Goal: Task Accomplishment & Management: Manage account settings

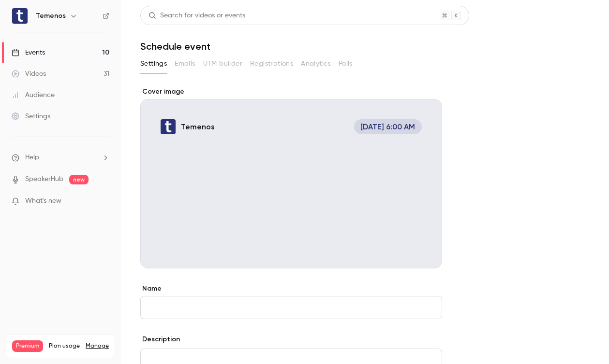
click at [44, 55] on div "Events" at bounding box center [28, 53] width 33 height 10
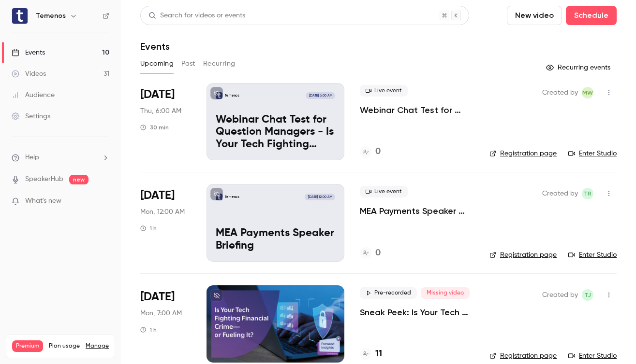
click at [593, 152] on link "Enter Studio" at bounding box center [592, 154] width 48 height 10
click at [313, 119] on p "Webinar Chat Test for Question Managers - Is Your Tech Fighting Financial Crime…" at bounding box center [275, 132] width 119 height 37
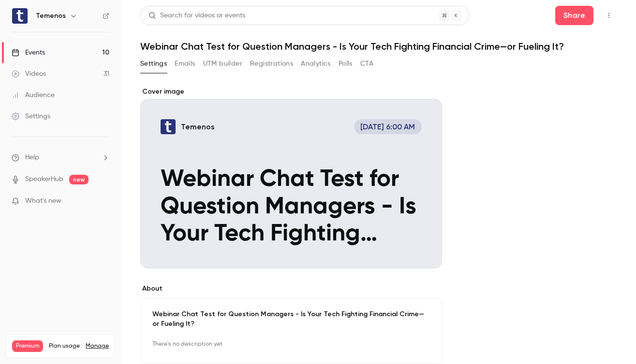
click at [349, 63] on button "Polls" at bounding box center [345, 63] width 14 height 15
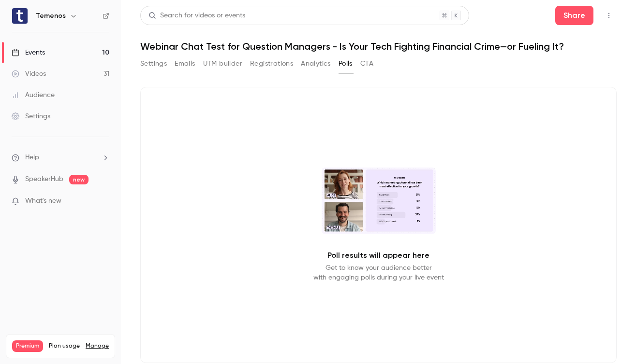
click at [160, 66] on button "Settings" at bounding box center [153, 63] width 27 height 15
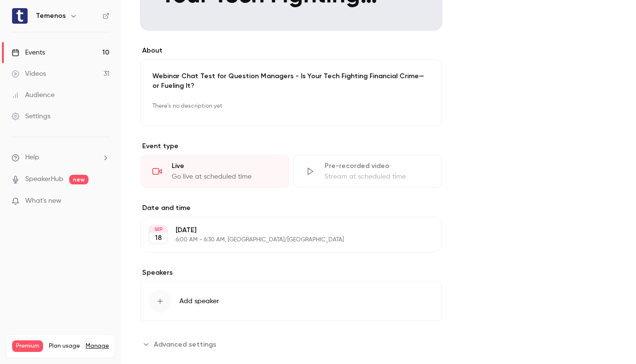
scroll to position [255, 0]
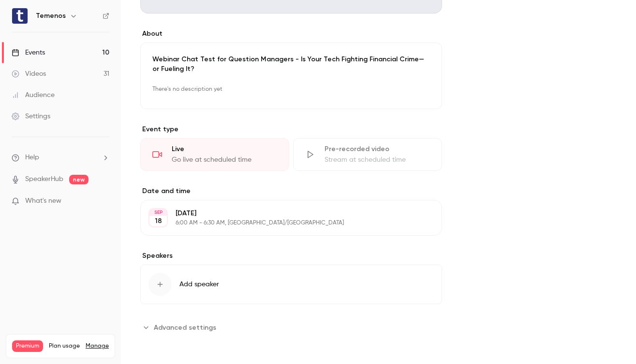
click at [202, 329] on span "Advanced settings" at bounding box center [185, 328] width 62 height 10
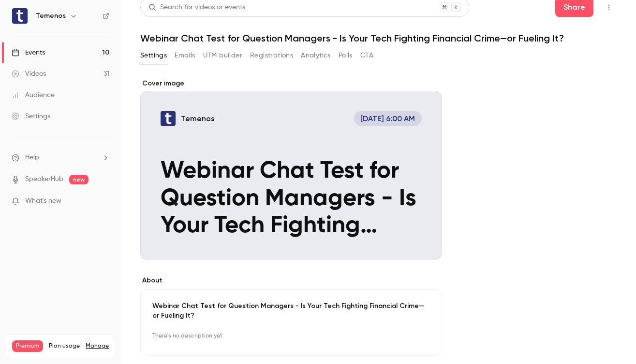
scroll to position [0, 0]
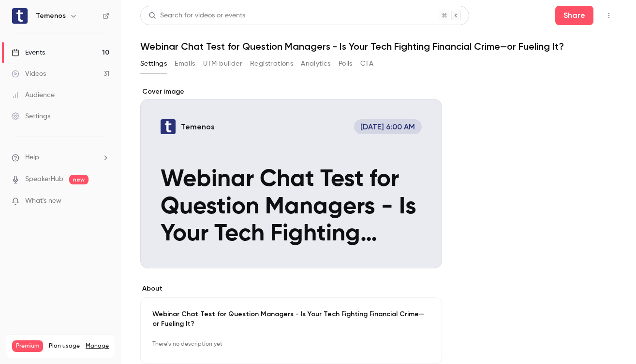
click at [323, 66] on button "Analytics" at bounding box center [316, 63] width 30 height 15
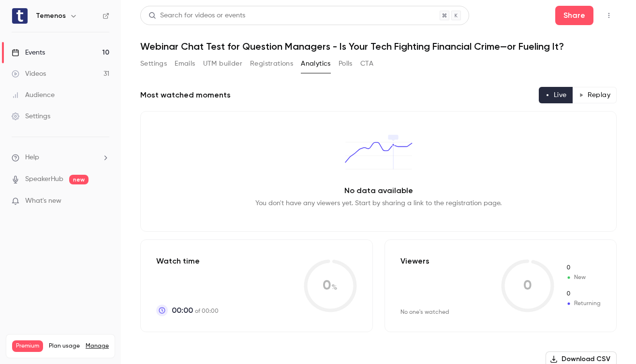
click at [369, 64] on button "CTA" at bounding box center [366, 63] width 13 height 15
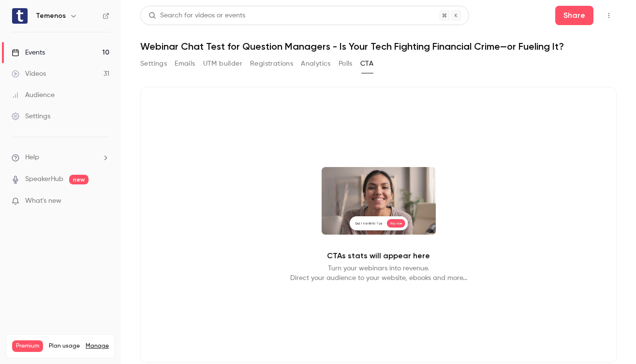
click at [349, 65] on button "Polls" at bounding box center [345, 63] width 14 height 15
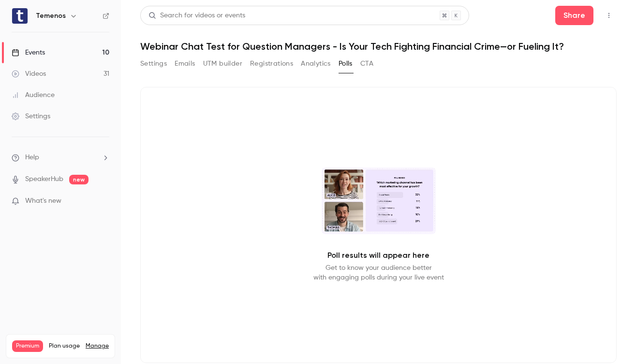
click at [188, 65] on button "Emails" at bounding box center [184, 63] width 20 height 15
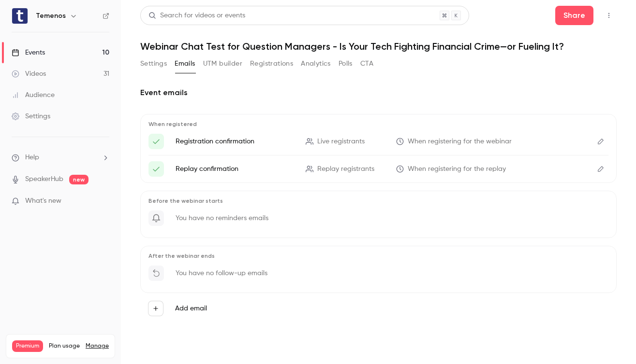
click at [160, 65] on button "Settings" at bounding box center [153, 63] width 27 height 15
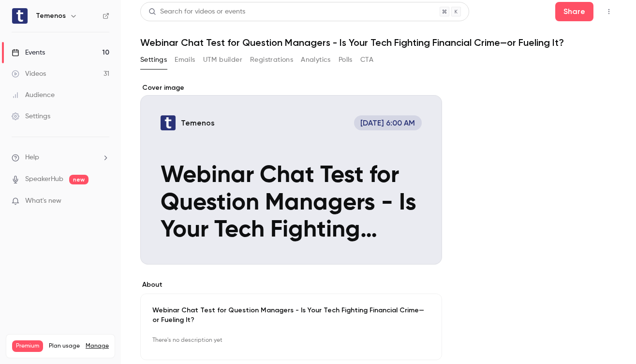
scroll to position [6, 0]
